Goal: Contribute content: Add original content to the website for others to see

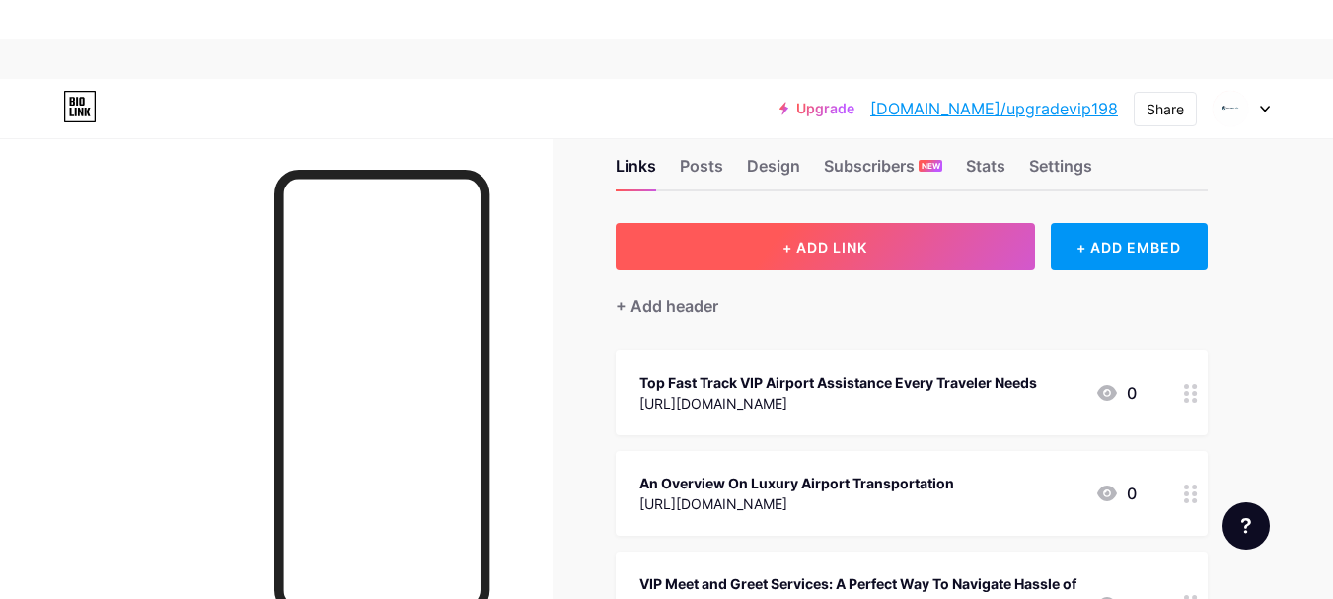
click at [903, 248] on button "+ ADD LINK" at bounding box center [825, 246] width 419 height 47
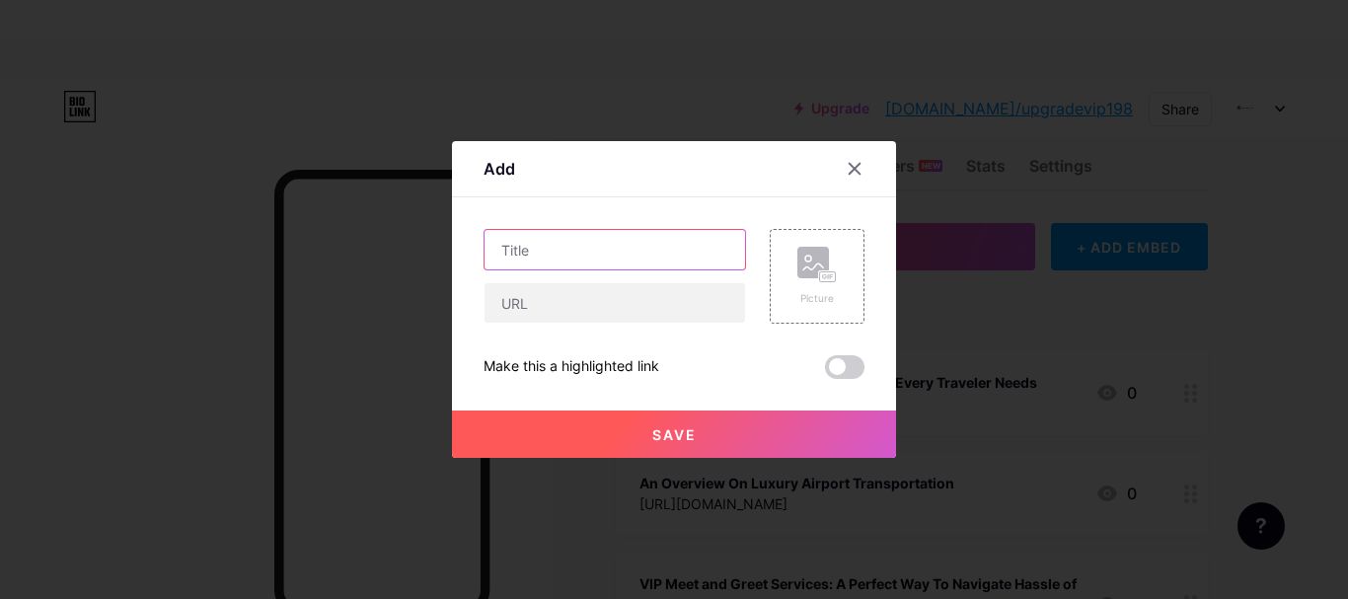
click at [535, 256] on input "text" at bounding box center [614, 249] width 260 height 39
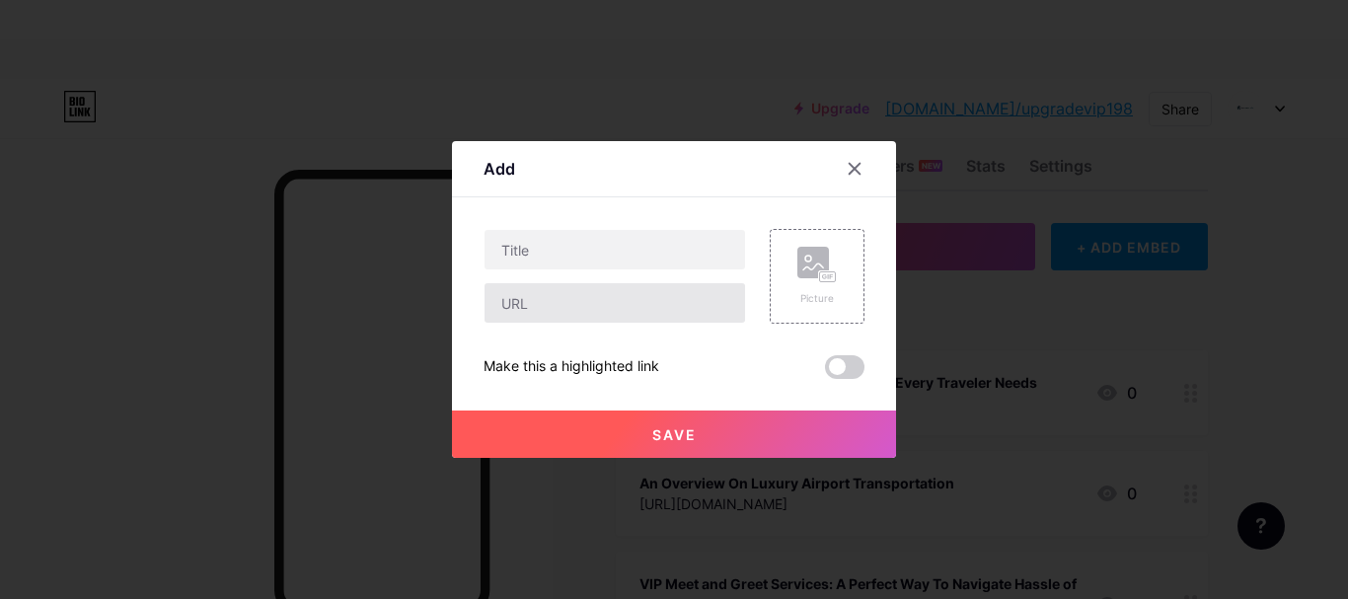
click at [542, 323] on div at bounding box center [614, 302] width 262 height 41
click at [542, 311] on input "text" at bounding box center [614, 302] width 260 height 39
paste input "[URL][DOMAIN_NAME]"
type input "[URL][DOMAIN_NAME]"
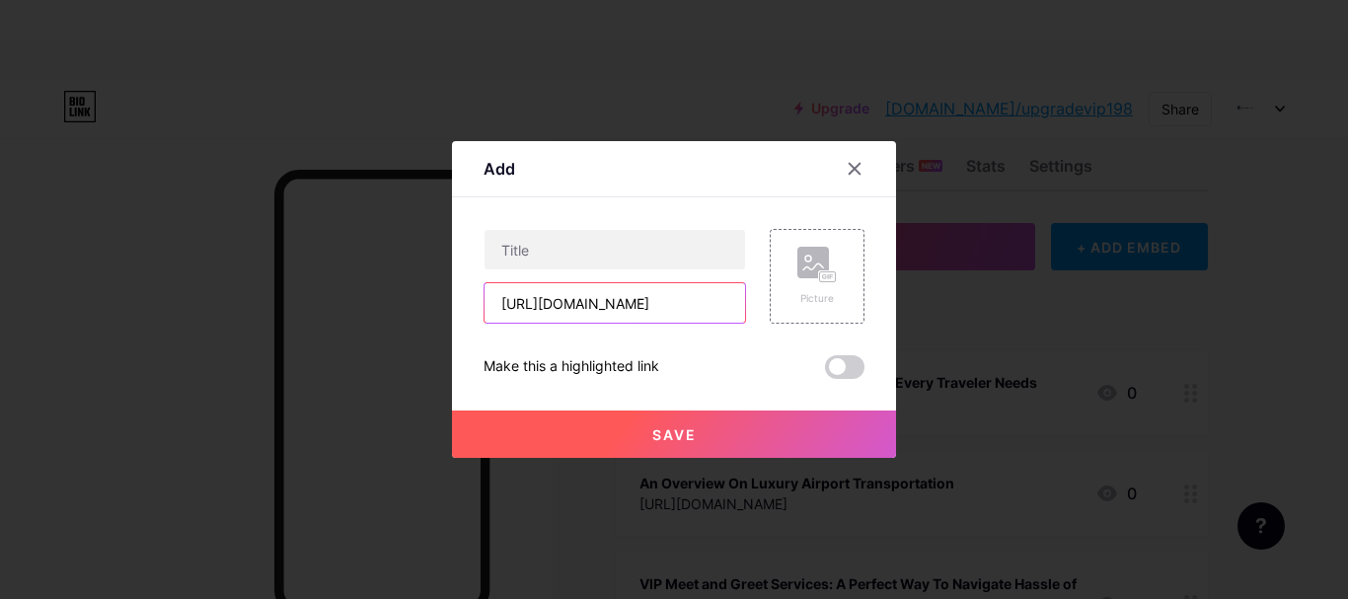
scroll to position [0, 0]
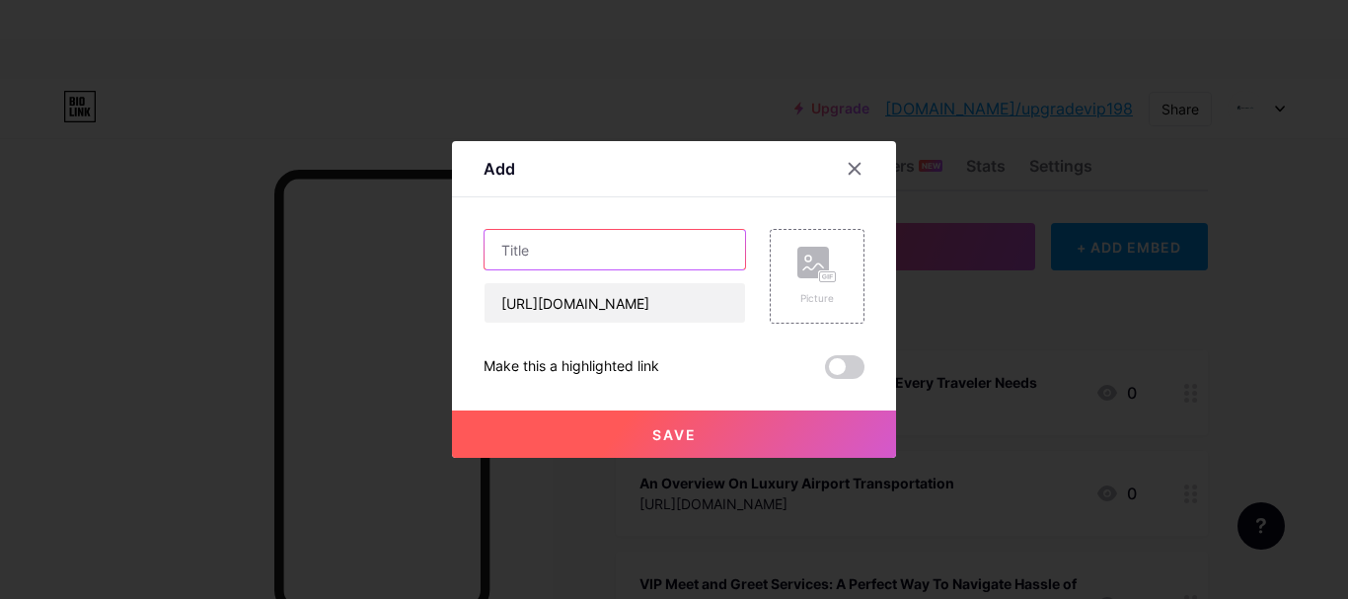
click at [568, 249] on input "text" at bounding box center [614, 249] width 260 height 39
paste input "Top Reasons To Choose Airport VIP Concierge Services"
type input "Top Reasons To Choose Airport VIP Concierge Services"
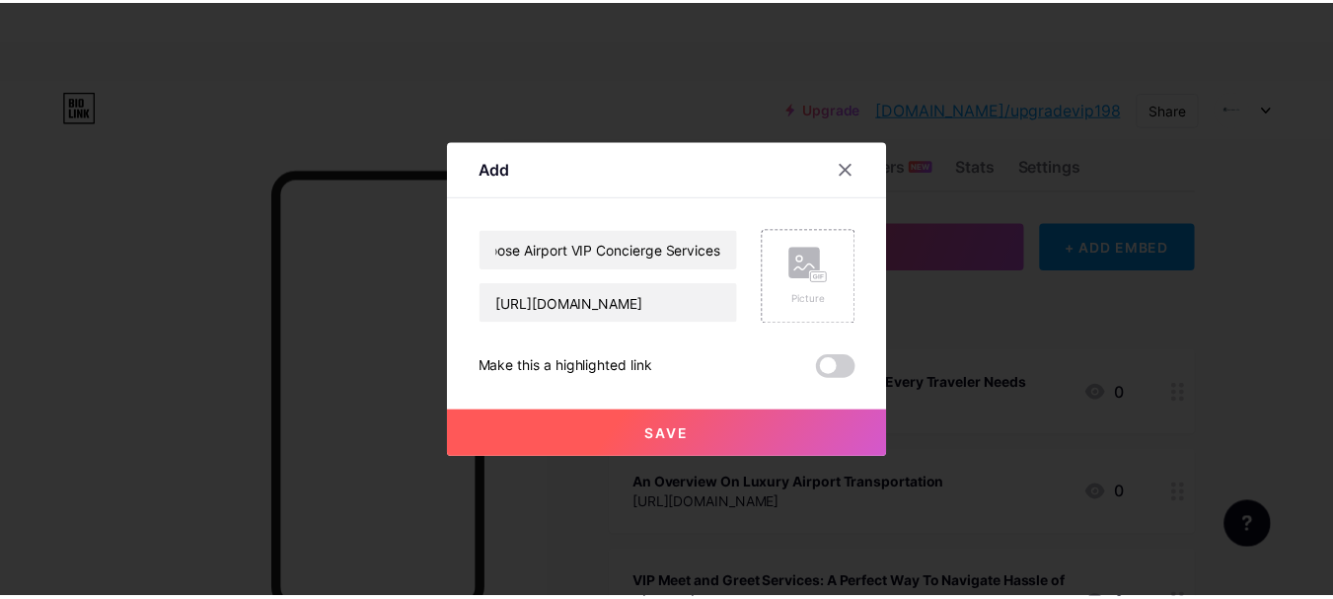
scroll to position [0, 0]
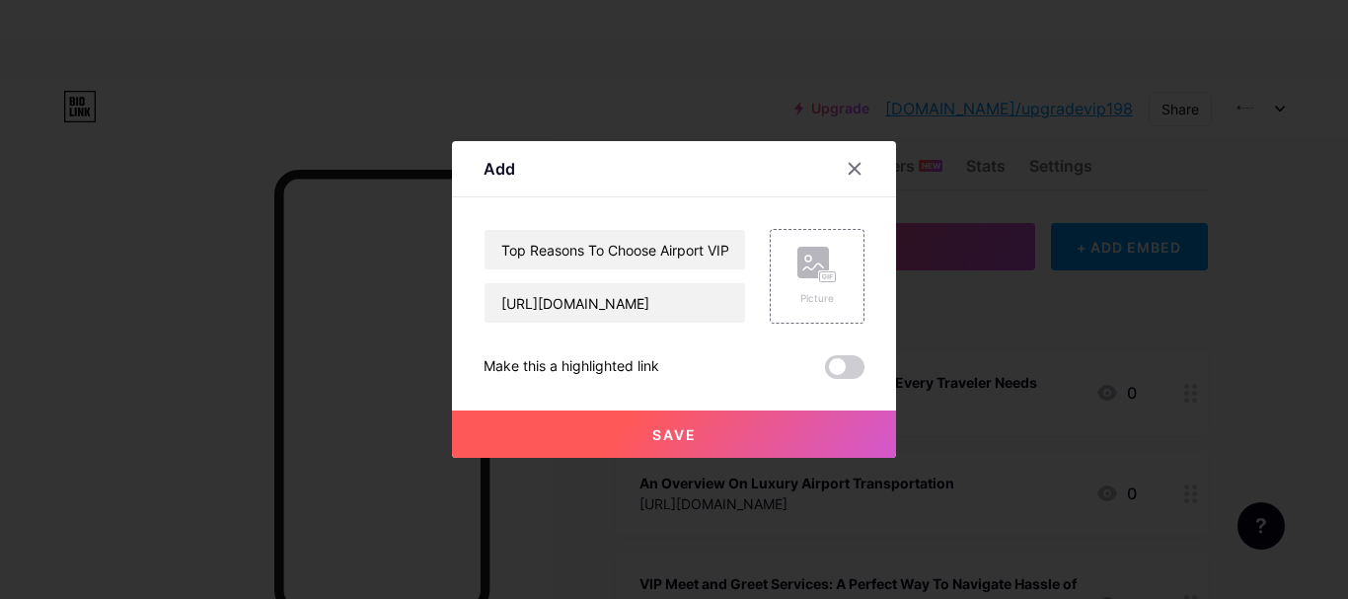
click at [684, 430] on span "Save" at bounding box center [674, 434] width 44 height 17
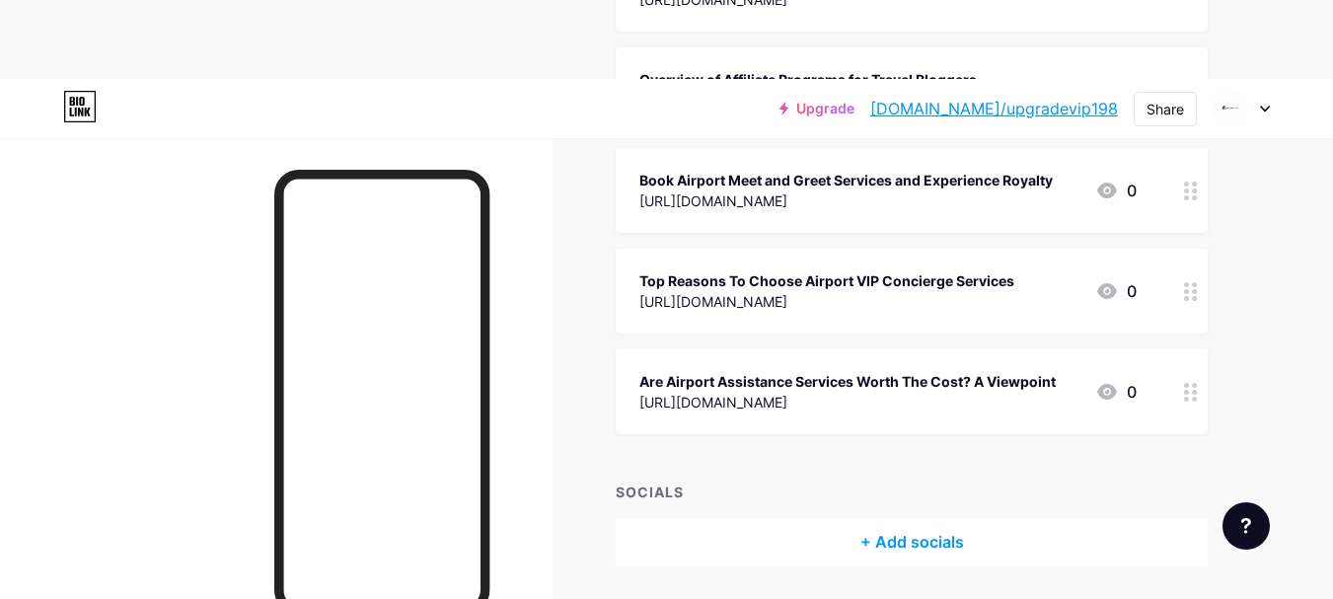
scroll to position [1437, 0]
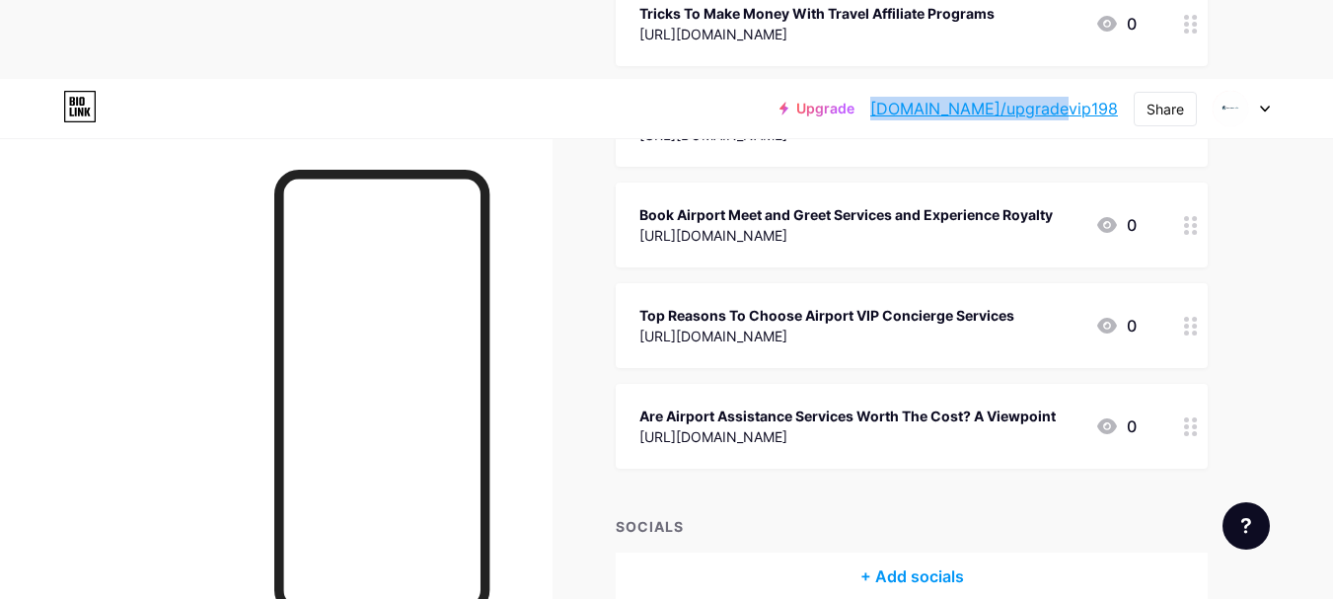
drag, startPoint x: 946, startPoint y: 109, endPoint x: 1109, endPoint y: 111, distance: 162.8
click at [1109, 111] on div "Upgrade [DOMAIN_NAME]/upgrad... [DOMAIN_NAME]/upgradevip198" at bounding box center [948, 109] width 338 height 36
click at [1146, 110] on div "Share" at bounding box center [1164, 109] width 37 height 21
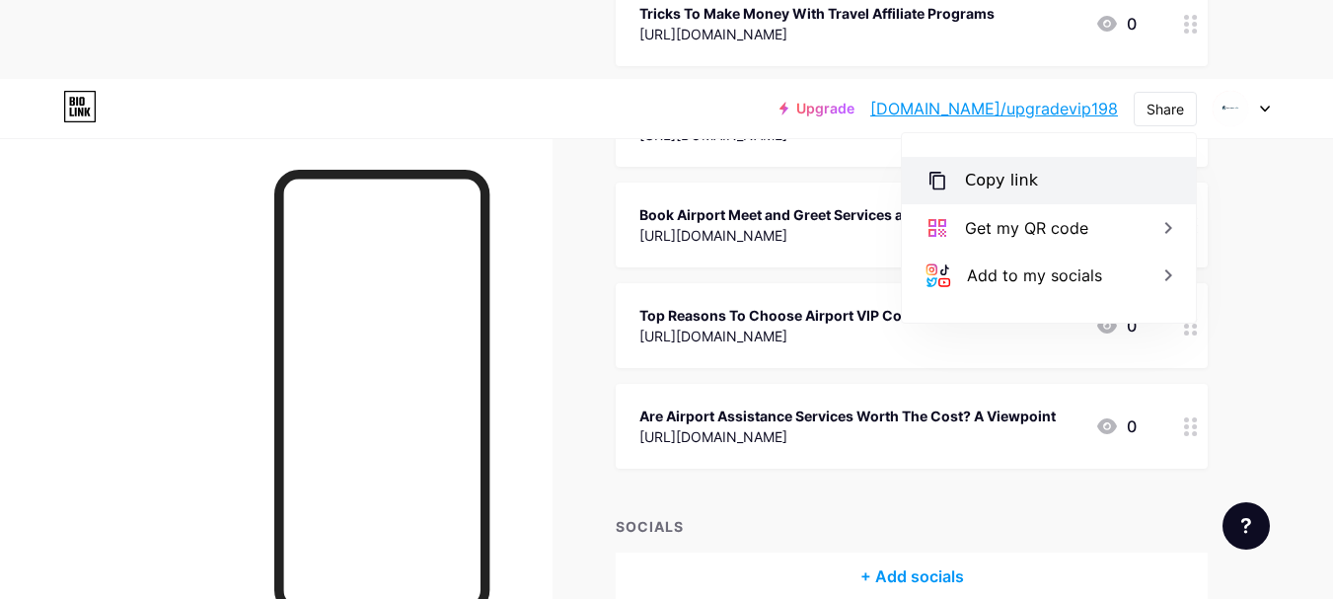
click at [1041, 170] on div "Copy link" at bounding box center [1049, 180] width 294 height 47
